Goal: Task Accomplishment & Management: Use online tool/utility

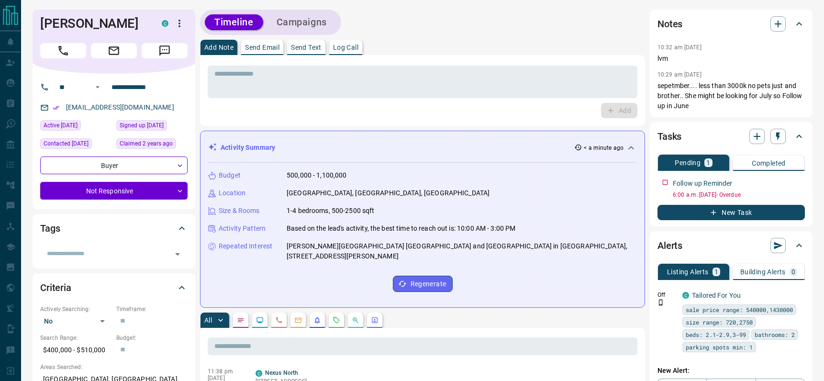
click at [344, 52] on button "Log Call" at bounding box center [345, 47] width 33 height 15
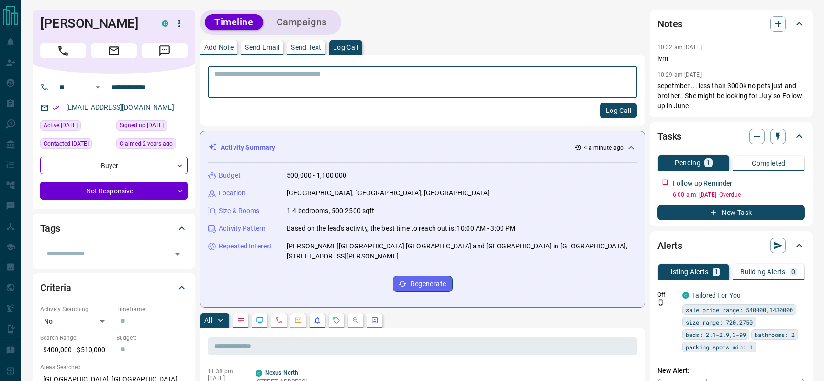
click at [329, 77] on textarea at bounding box center [422, 82] width 416 height 24
type textarea "**********"
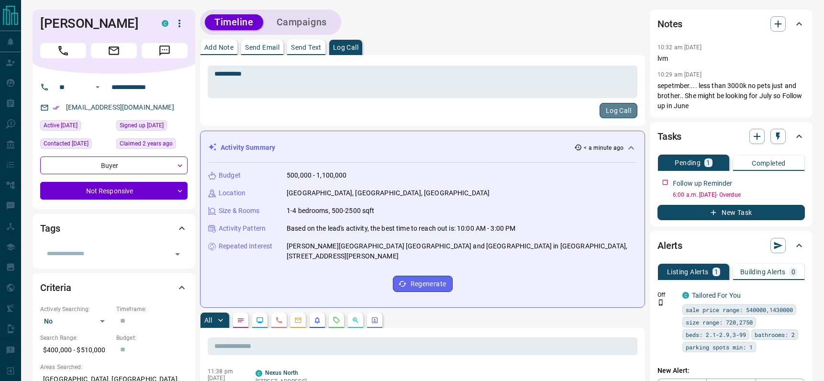
click at [610, 108] on button "Log Call" at bounding box center [618, 110] width 38 height 15
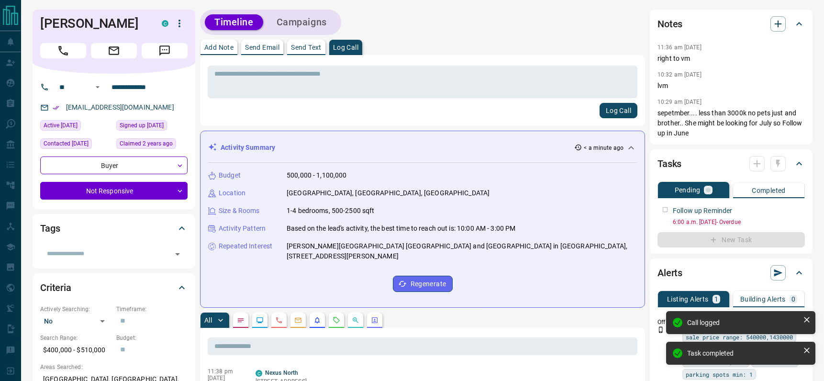
click at [777, 165] on div at bounding box center [767, 163] width 36 height 15
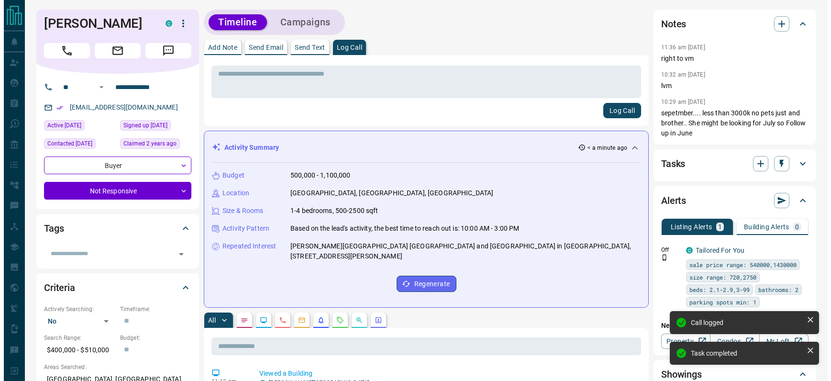
scroll to position [295, 0]
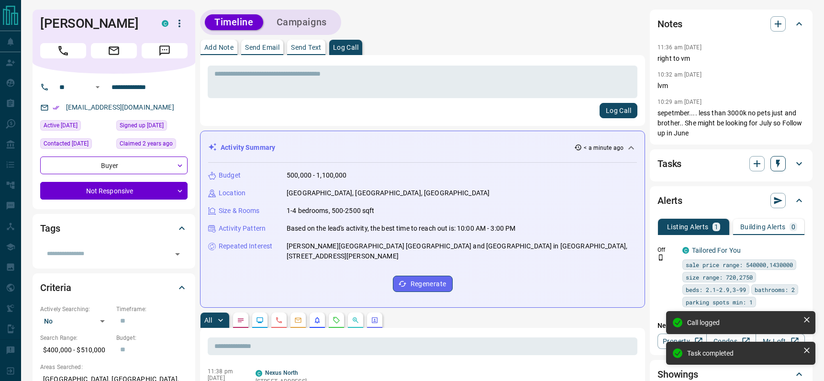
click at [778, 160] on icon "button" at bounding box center [778, 164] width 4 height 8
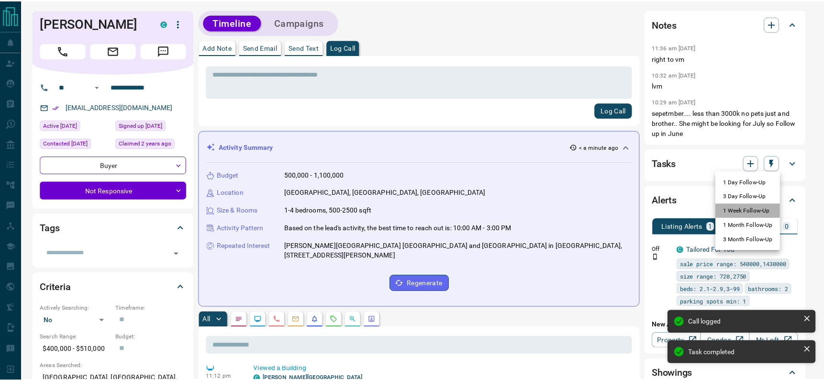
scroll to position [329, 0]
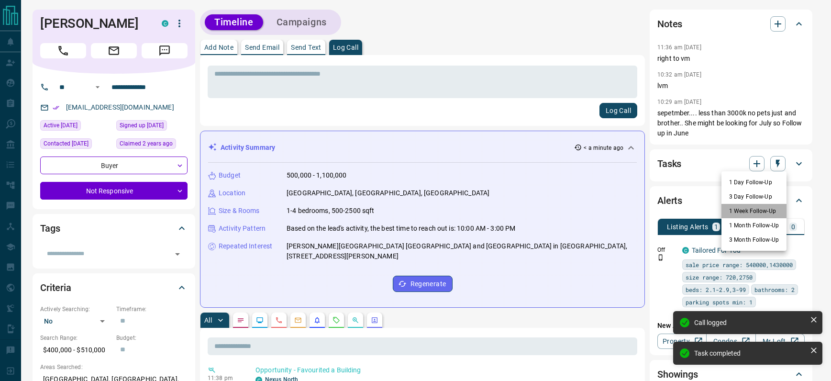
click at [742, 210] on li "1 Week Follow-Up" at bounding box center [753, 211] width 65 height 14
